Goal: Information Seeking & Learning: Learn about a topic

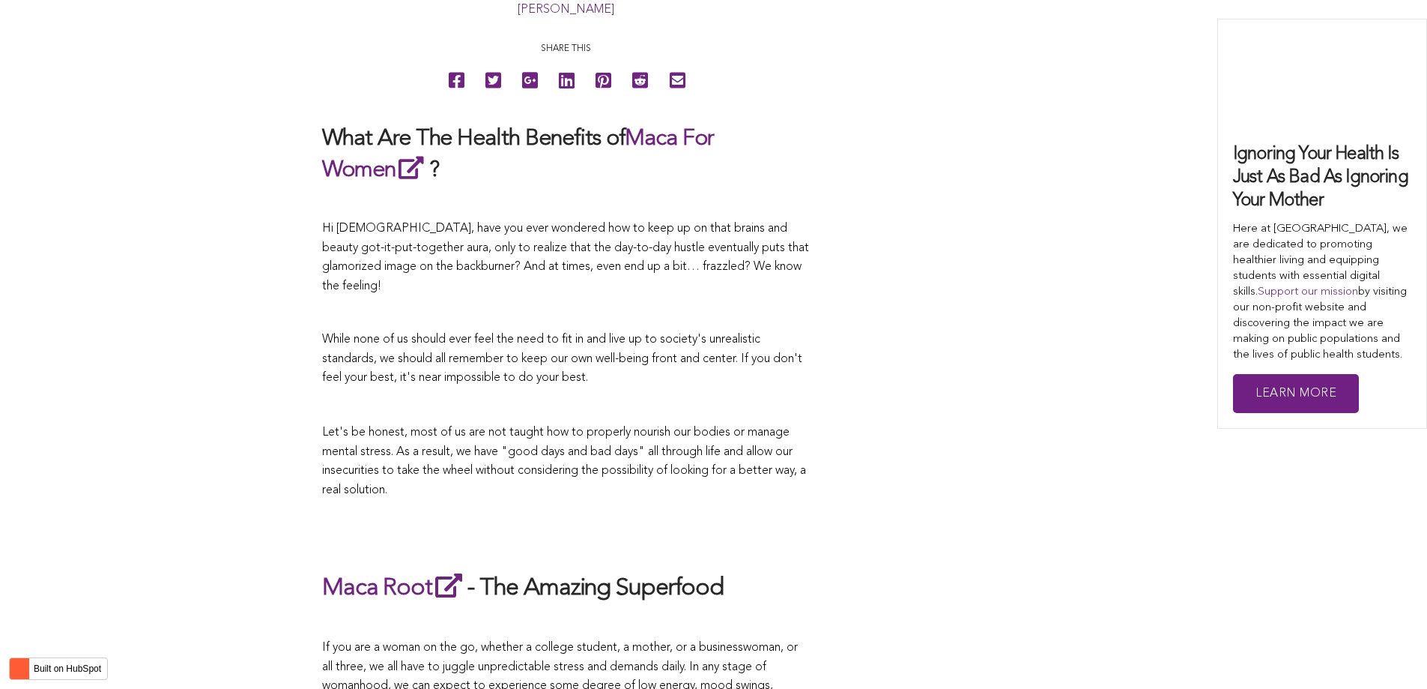
scroll to position [3641, 0]
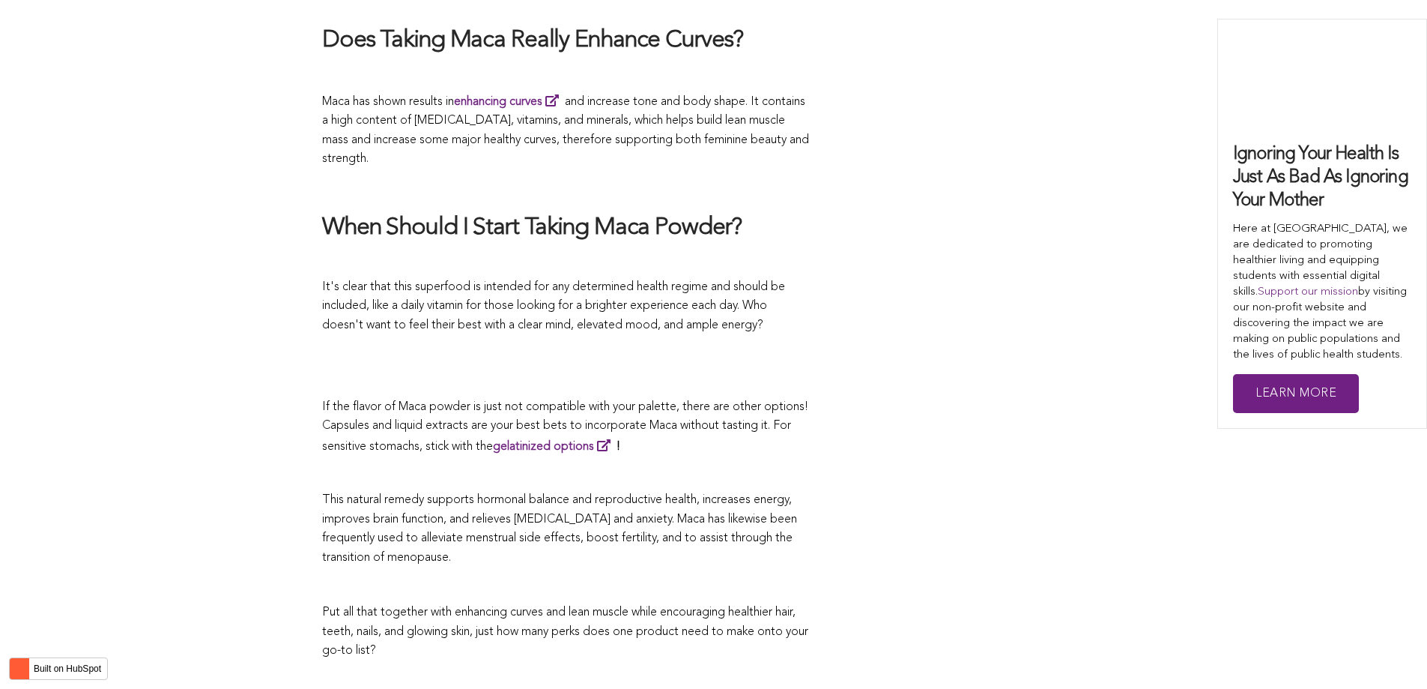
scroll to position [2621, 0]
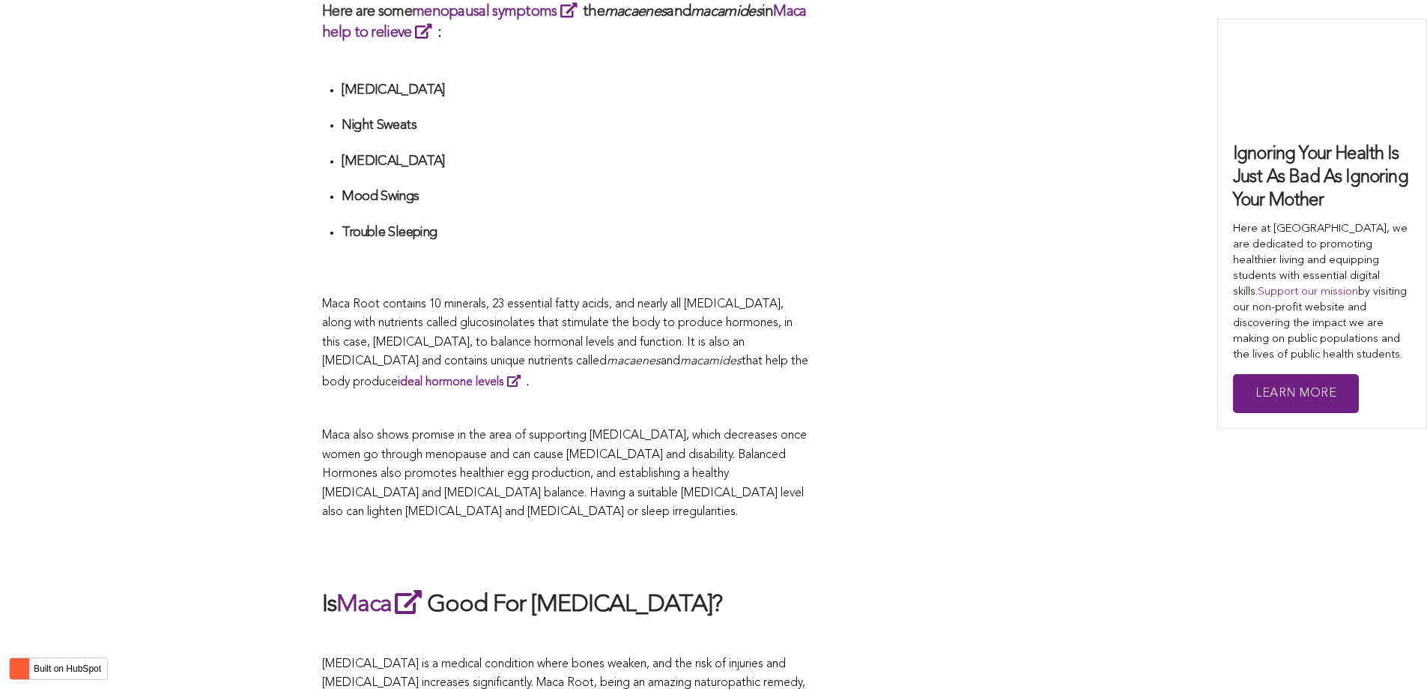
scroll to position [2904, 0]
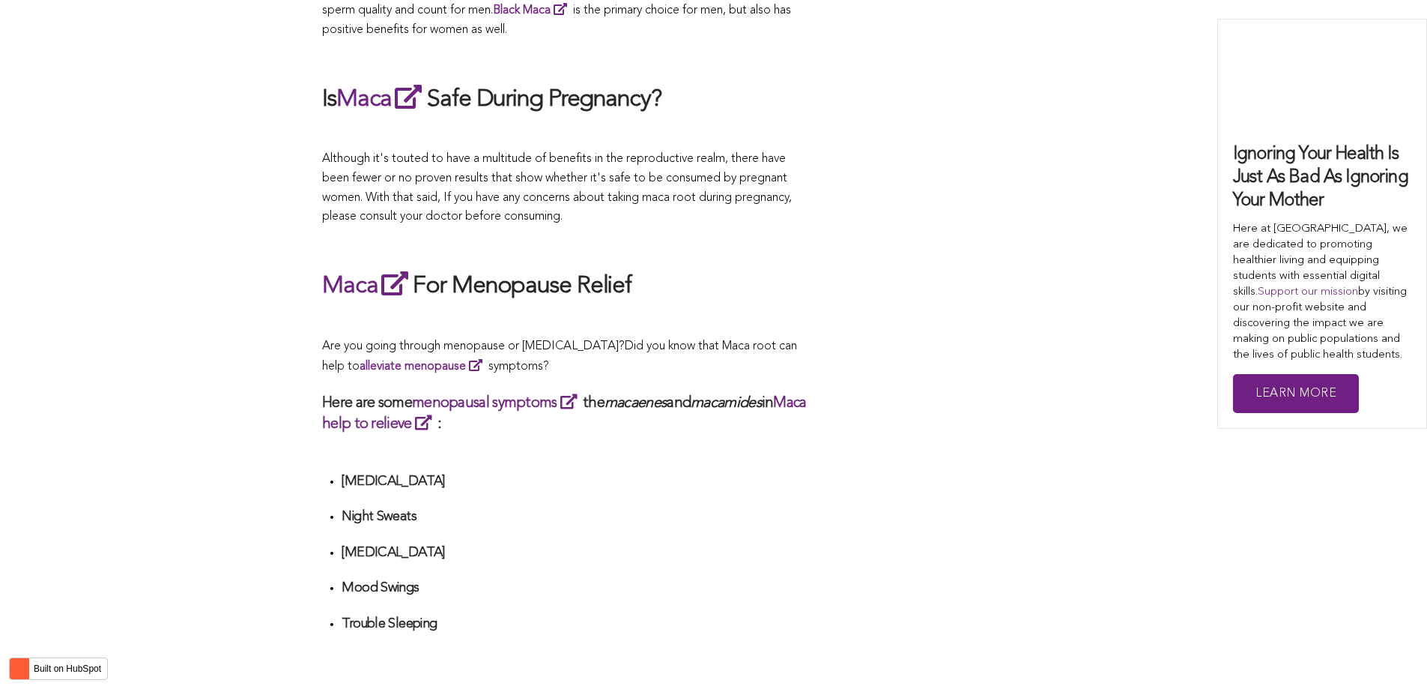
click at [681, 344] on p "Are you going through menopause or [MEDICAL_DATA]? Did you know that Maca root …" at bounding box center [565, 357] width 487 height 40
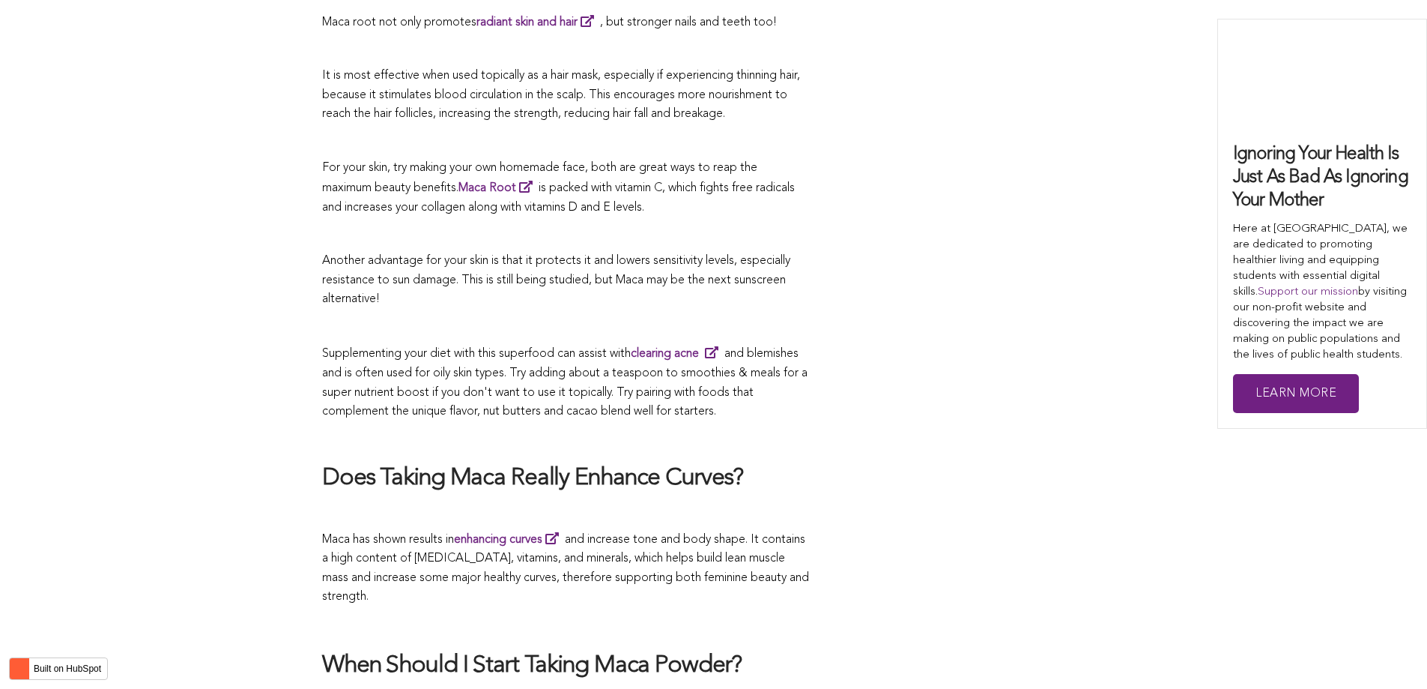
scroll to position [4852, 0]
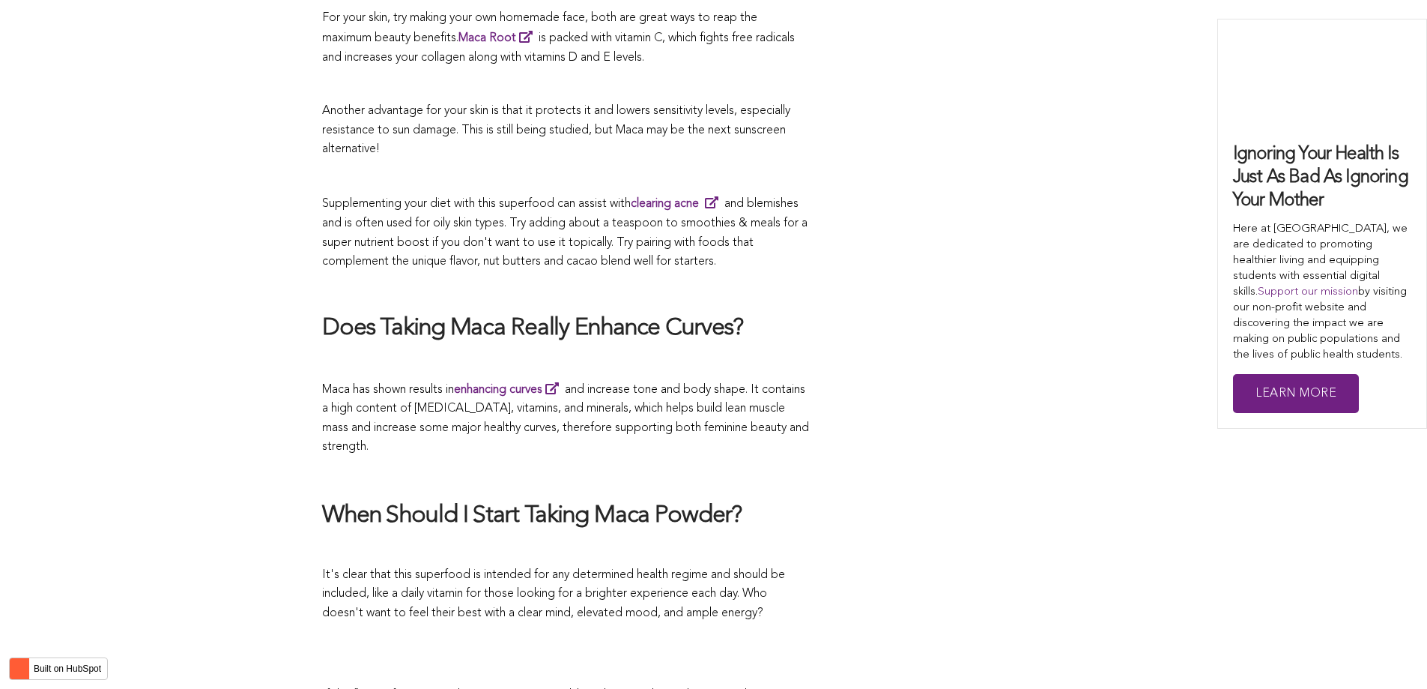
click at [633, 75] on p at bounding box center [565, 84] width 487 height 19
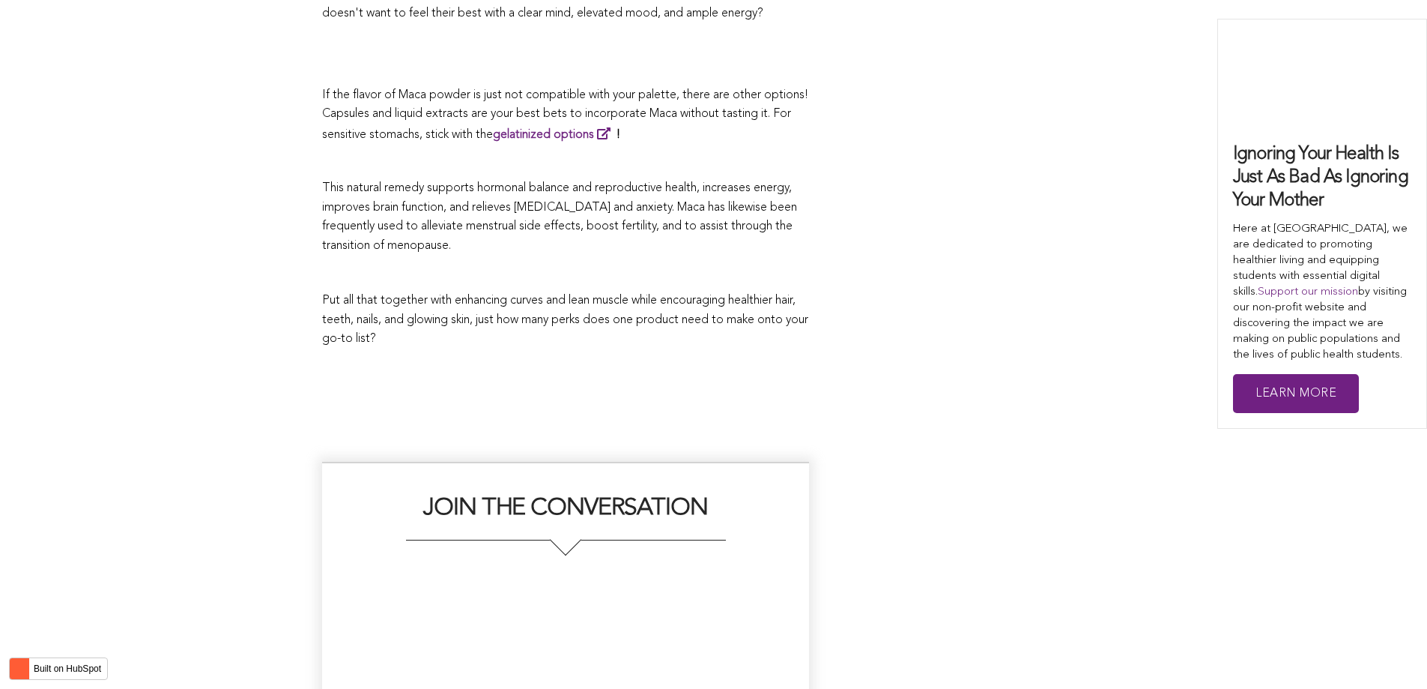
scroll to position [2900, 0]
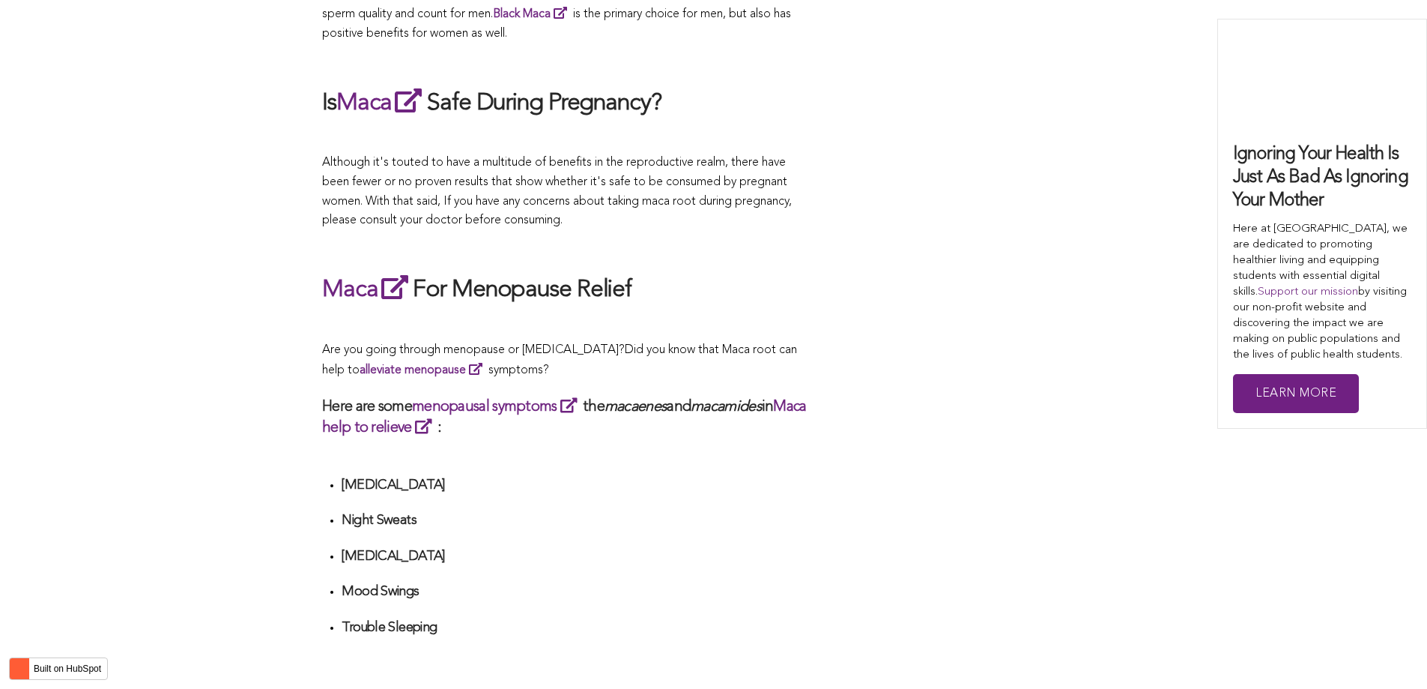
click at [772, 344] on p "Are you going through menopause or [MEDICAL_DATA]? Did you know that Maca root …" at bounding box center [565, 361] width 487 height 40
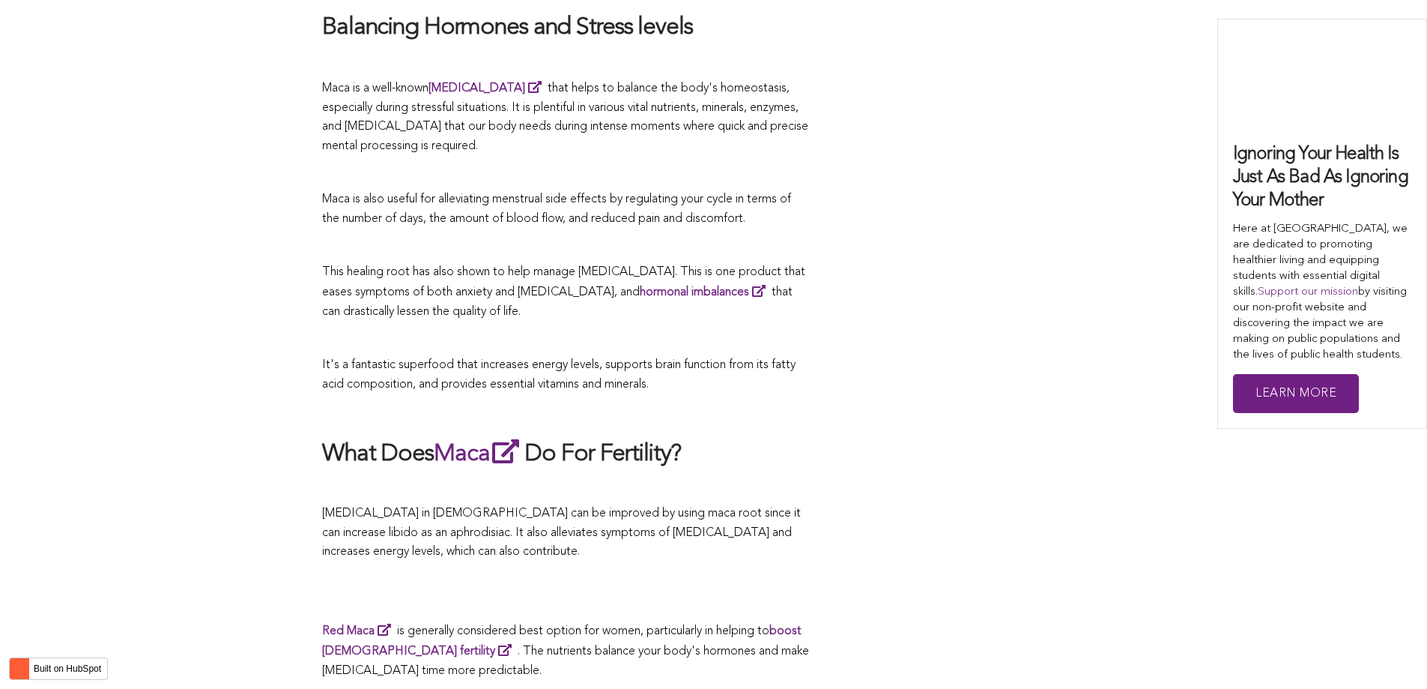
scroll to position [3610, 0]
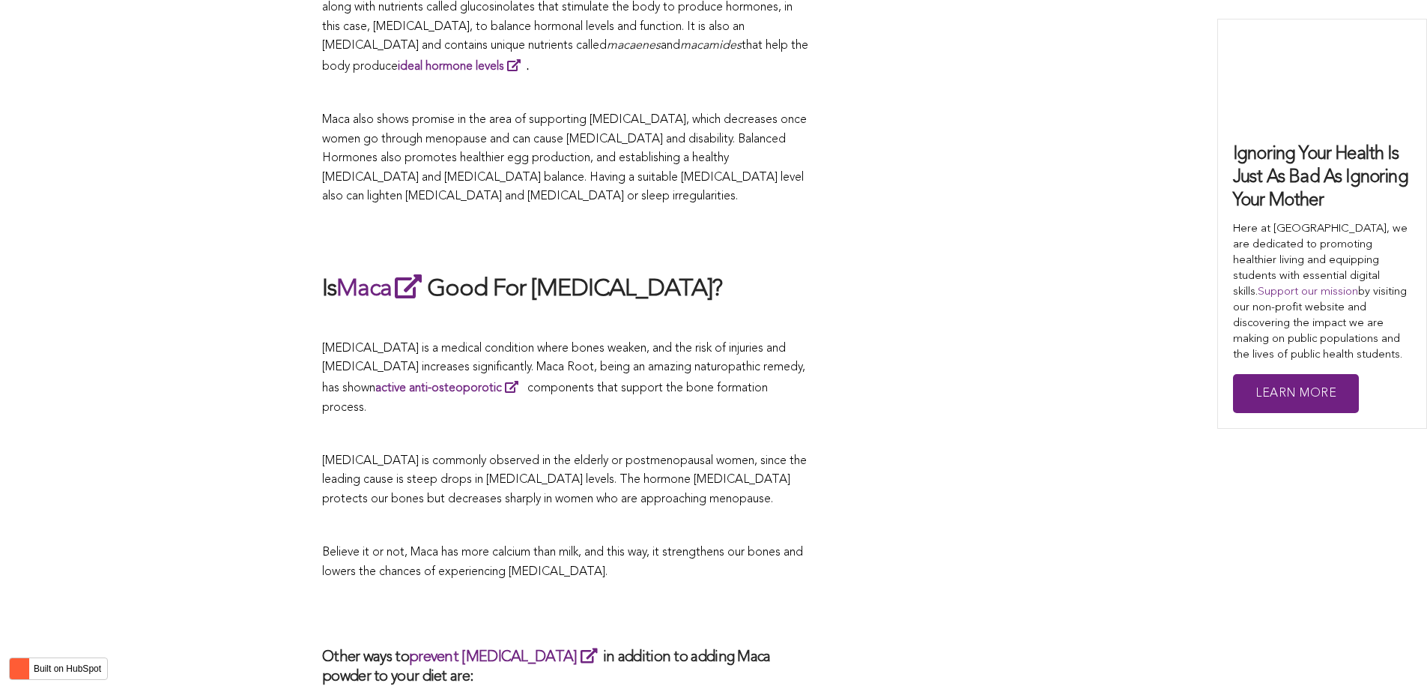
click at [578, 344] on span "[MEDICAL_DATA] is a medical condition where bones weaken, and the risk of injur…" at bounding box center [563, 377] width 483 height 71
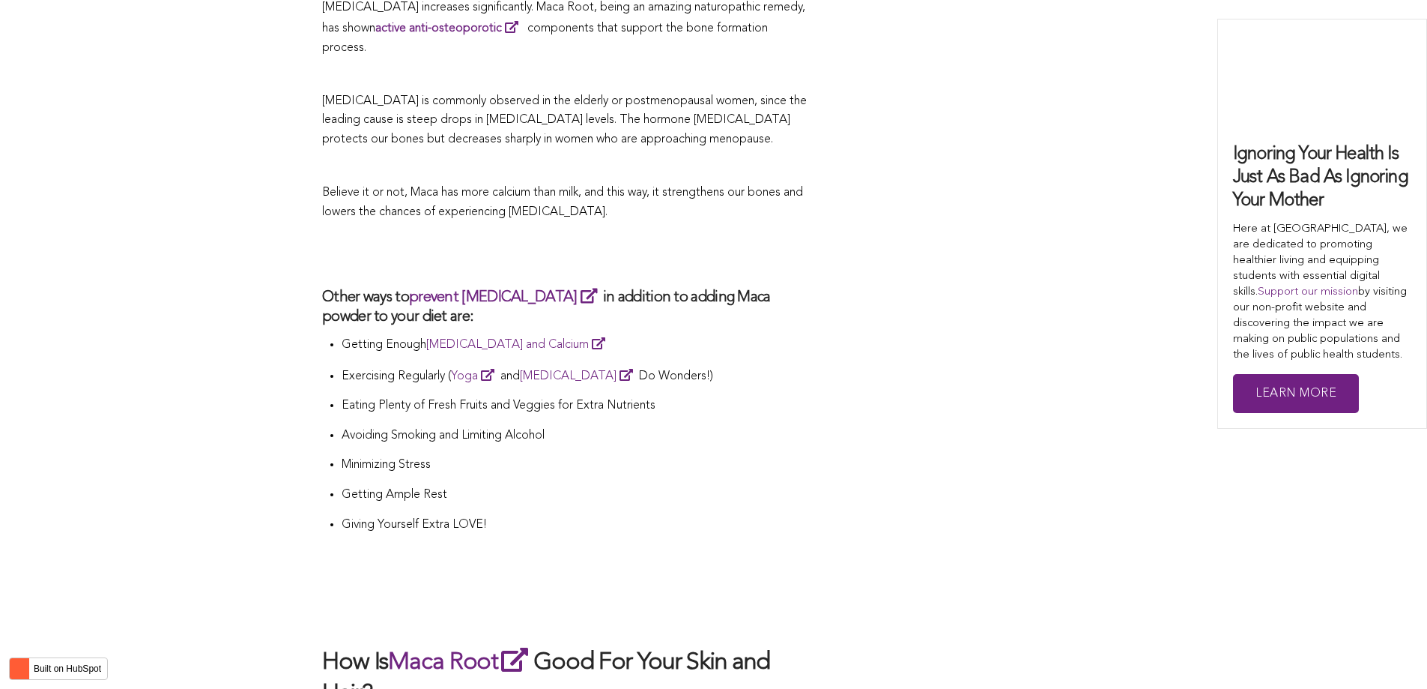
click at [788, 366] on li "Exercising Regularly ( Yoga and [MEDICAL_DATA] Do Wonders!)" at bounding box center [576, 381] width 468 height 31
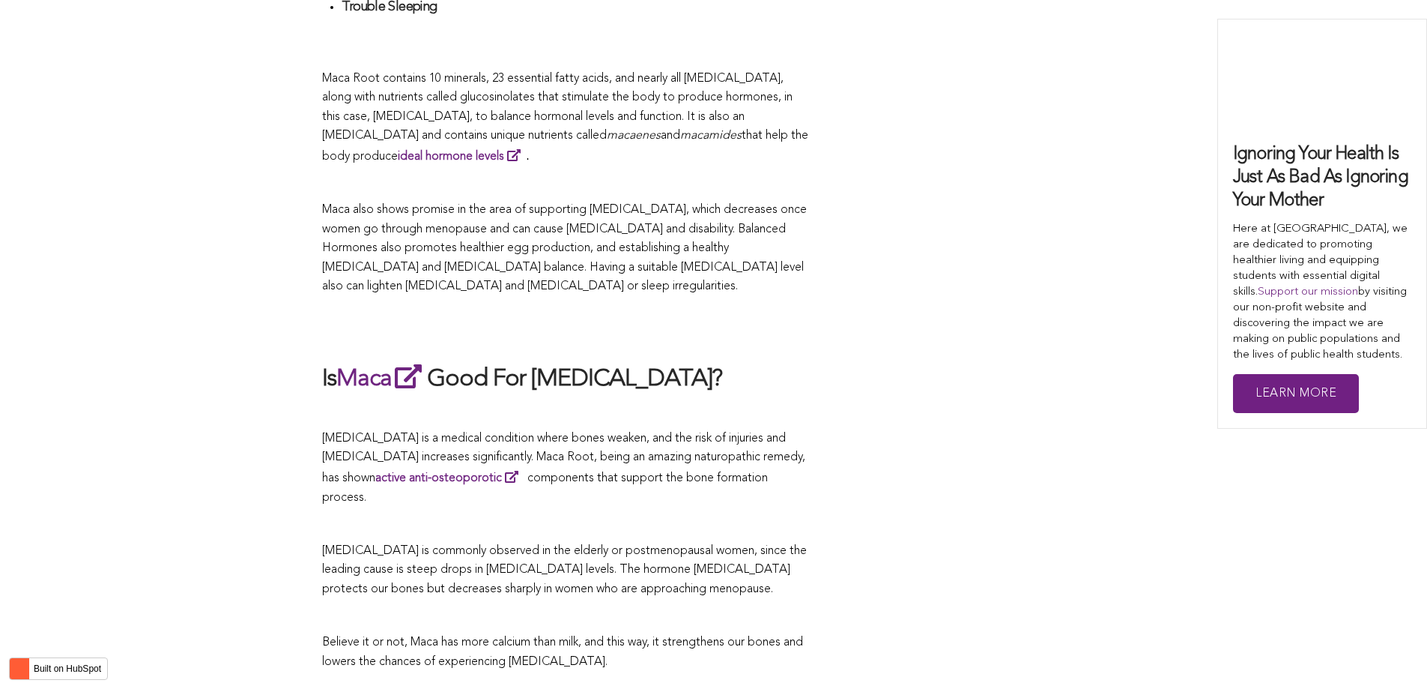
scroll to position [4466, 0]
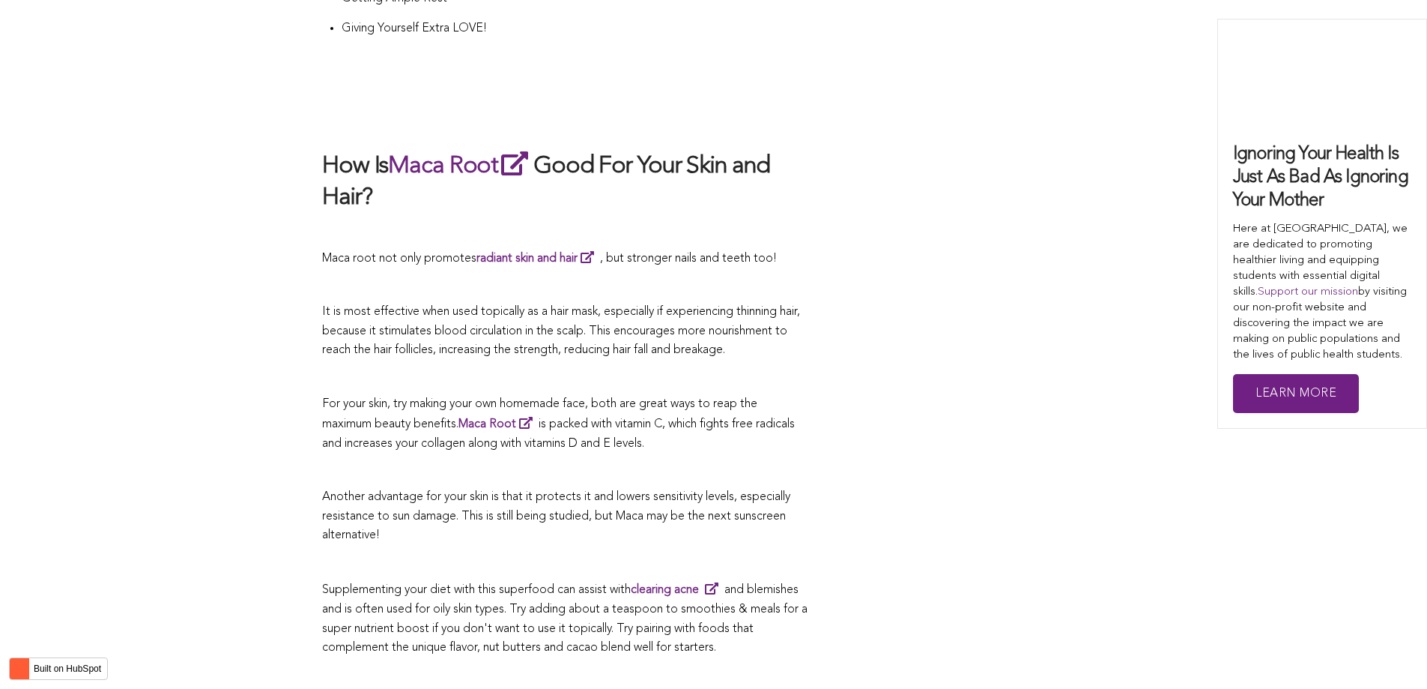
click at [555, 398] on span "For your skin, try making your own homemade face, both are great ways to reap t…" at bounding box center [539, 414] width 435 height 33
click at [763, 581] on p "Supplementing your diet with this superfood can assist with clearing acne and b…" at bounding box center [565, 618] width 487 height 78
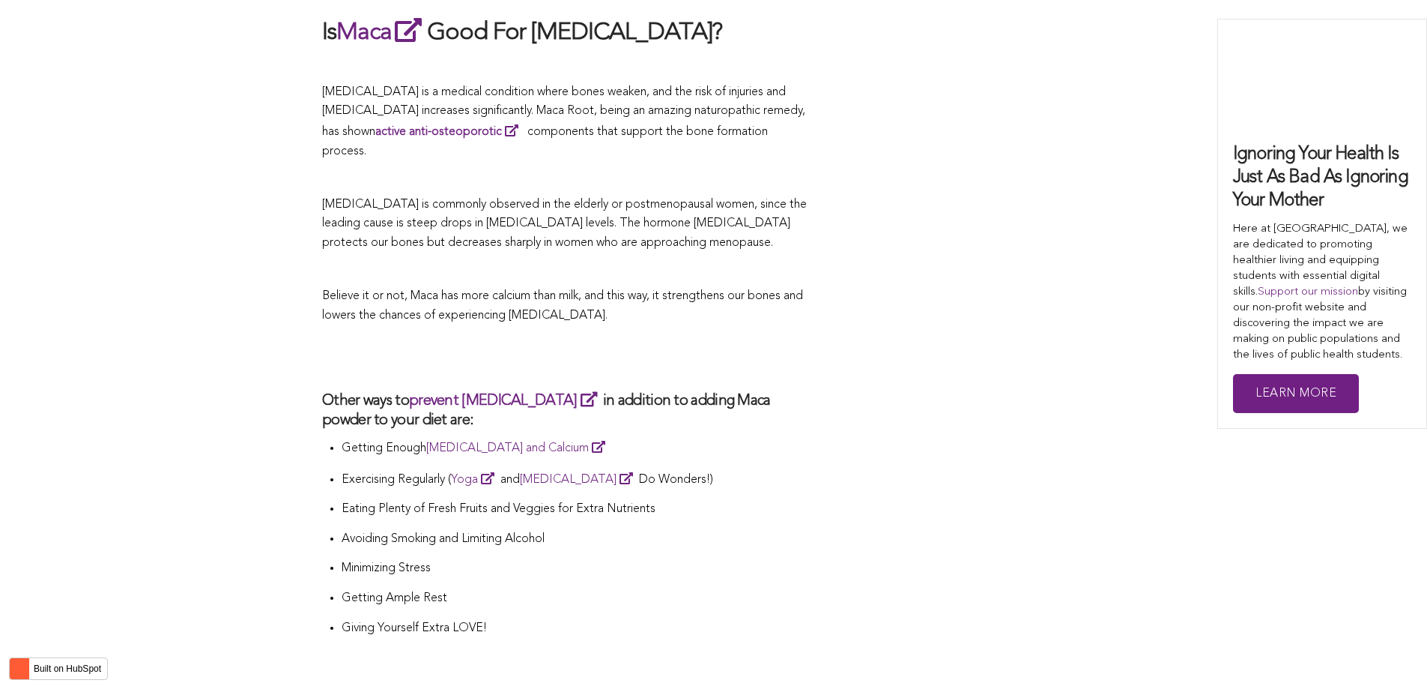
scroll to position [2311, 0]
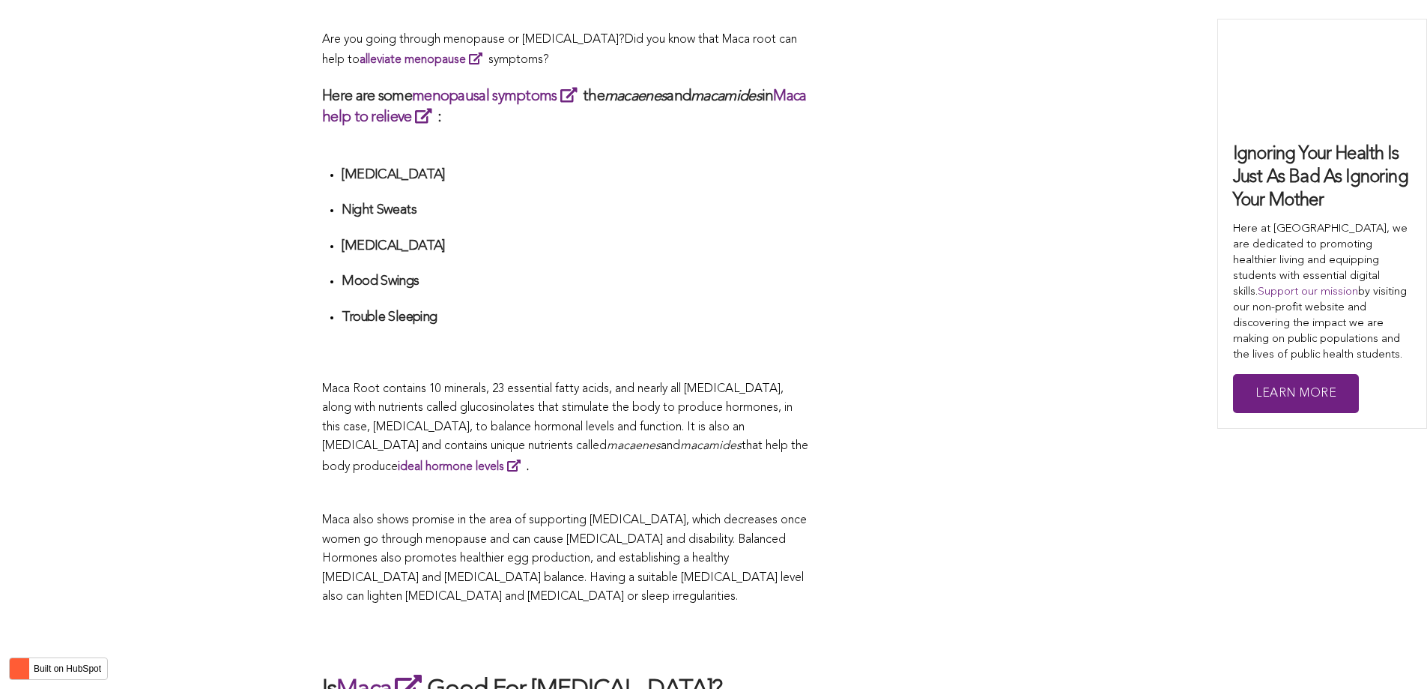
scroll to position [3703, 0]
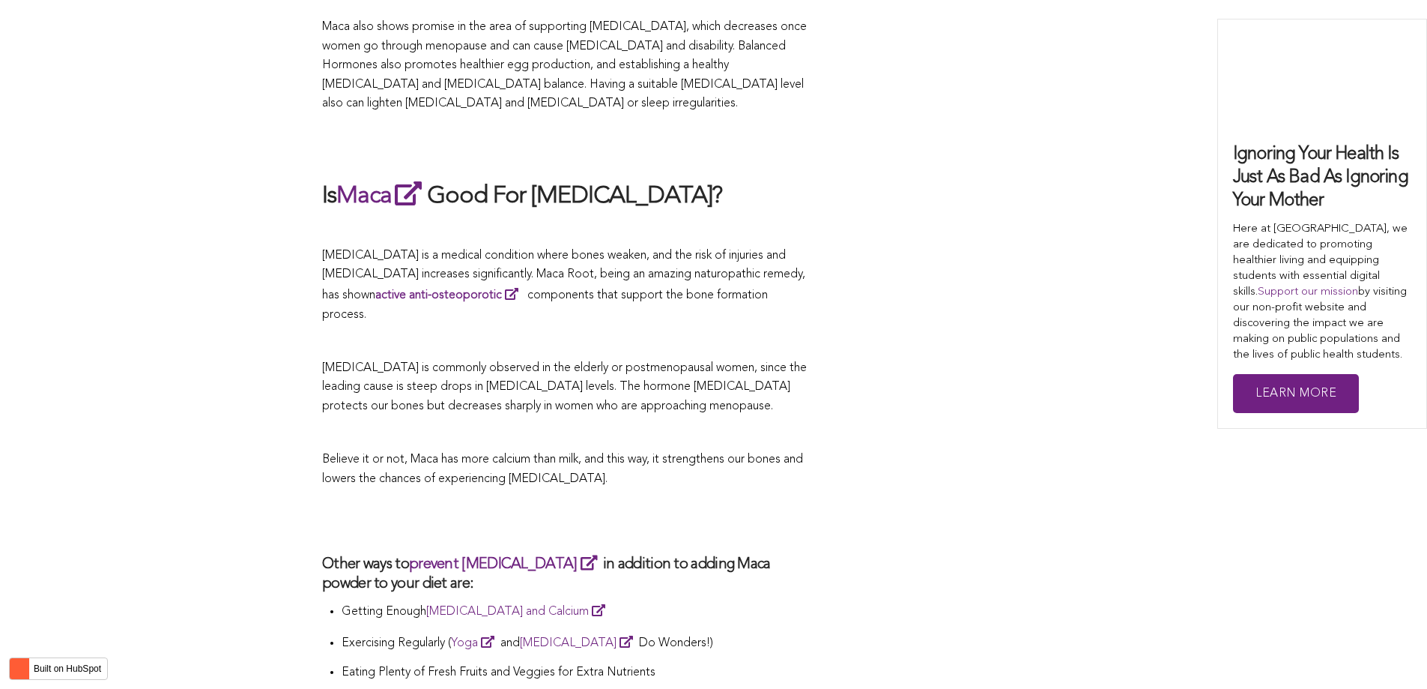
click at [778, 362] on span "[MEDICAL_DATA] is commonly observed in the elderly or postmenopausal women, sin…" at bounding box center [564, 387] width 485 height 50
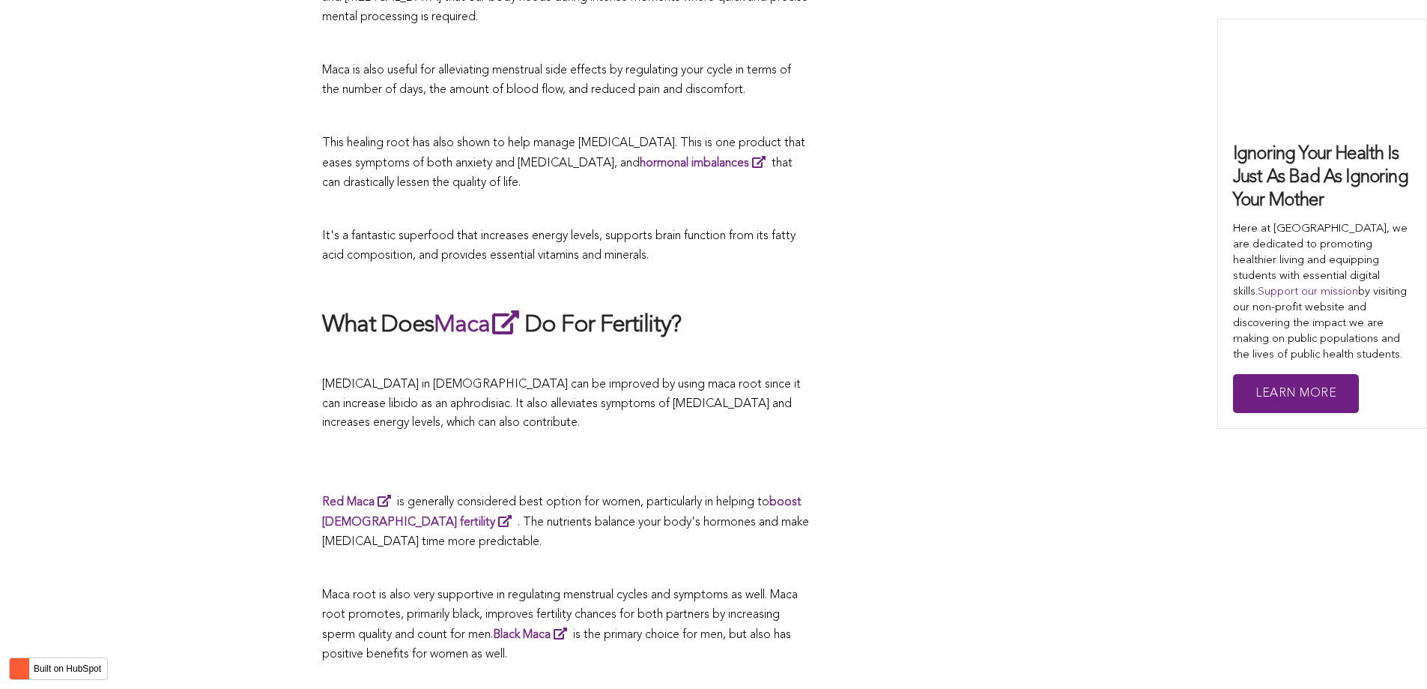
scroll to position [4163, 0]
